Goal: Contribute content: Add original content to the website for others to see

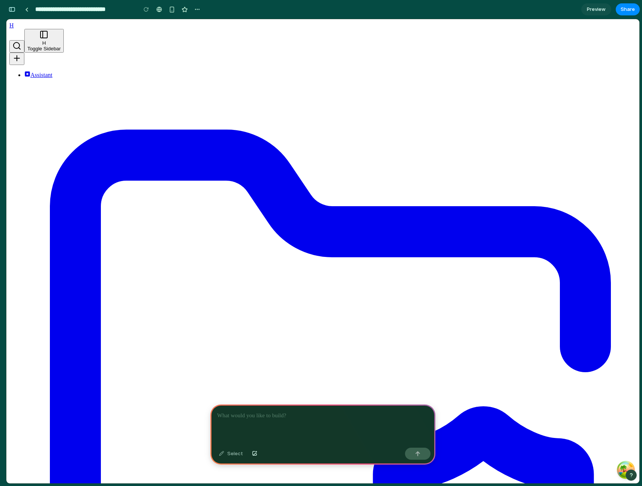
click at [259, 415] on p at bounding box center [323, 415] width 212 height 9
click at [283, 421] on div at bounding box center [322, 424] width 225 height 40
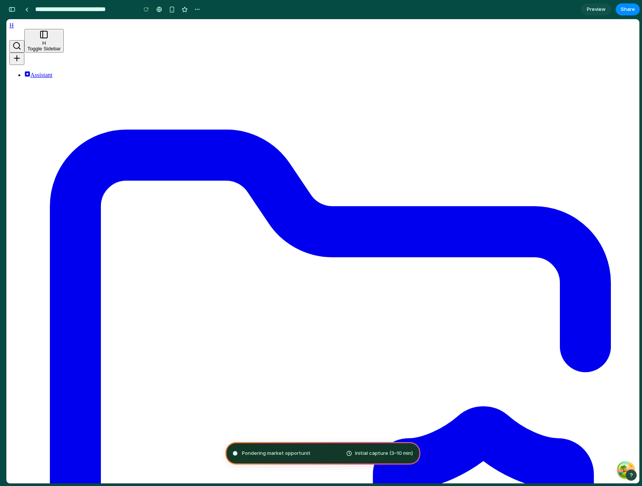
type input "**********"
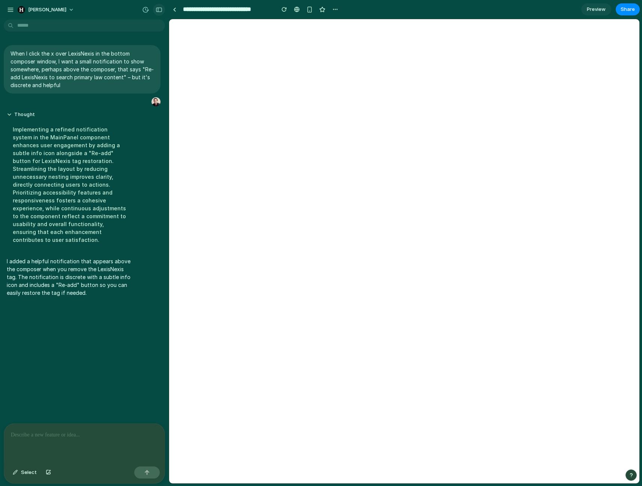
click at [158, 9] on div "button" at bounding box center [159, 9] width 7 height 5
